Goal: Navigation & Orientation: Find specific page/section

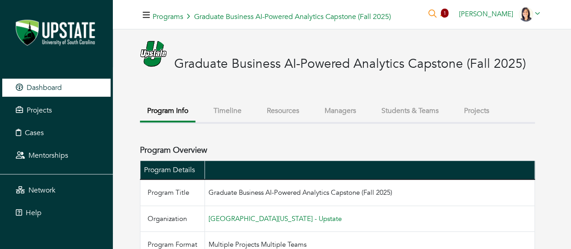
click at [27, 89] on span "Dashboard" at bounding box center [44, 88] width 35 height 10
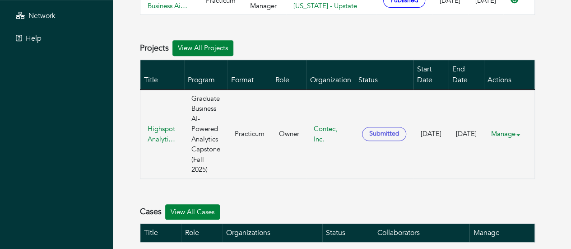
scroll to position [175, 0]
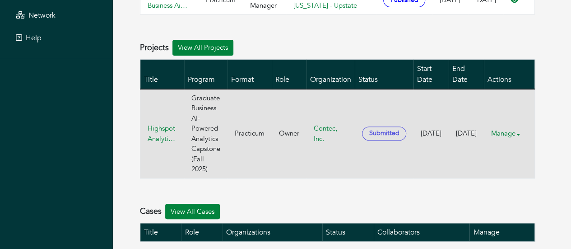
click at [517, 142] on link "Manage" at bounding box center [509, 134] width 36 height 18
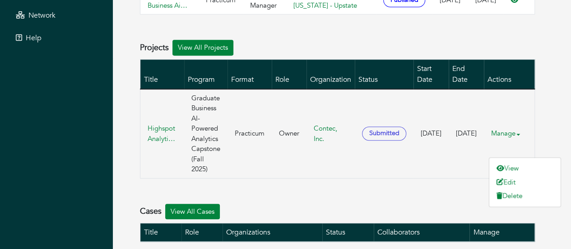
click at [549, 136] on div "Welcome, [PERSON_NAME] All Programs Create Program Join Program Title Format Ro…" at bounding box center [342, 90] width 458 height 441
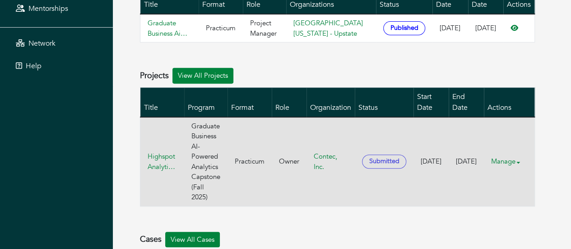
scroll to position [146, 0]
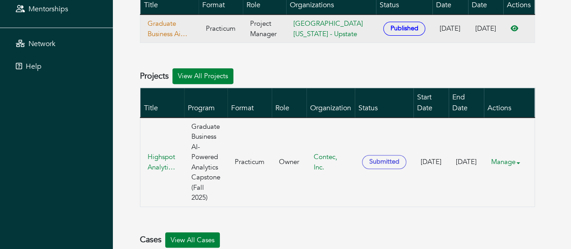
click at [184, 26] on link "Graduate Business Ai Powered Analytics Capstone (Fall 2025)" at bounding box center [170, 28] width 44 height 20
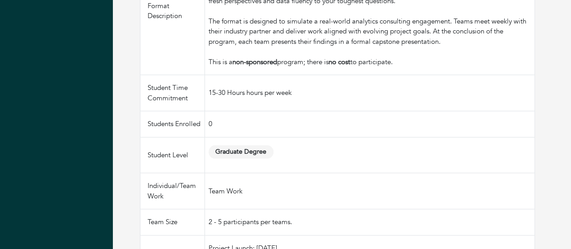
scroll to position [362, 0]
